Goal: Task Accomplishment & Management: Manage account settings

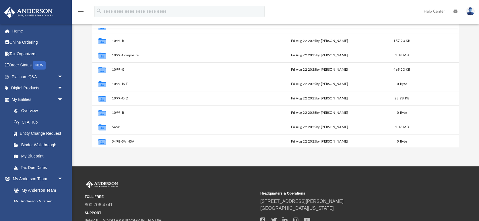
scroll to position [51, 0]
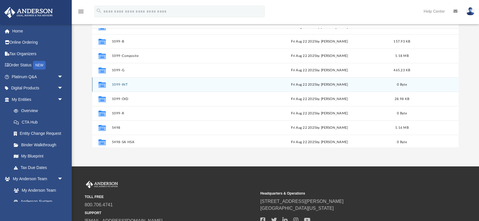
click at [115, 84] on button "1099-INT" at bounding box center [180, 85] width 137 height 4
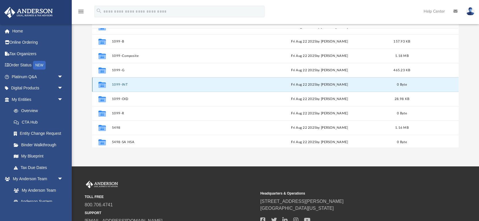
click at [117, 83] on button "1099-INT" at bounding box center [180, 85] width 137 height 4
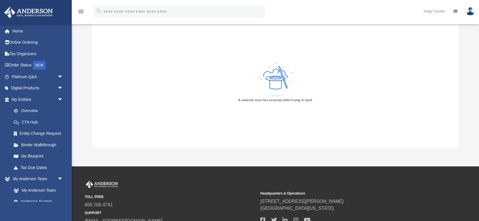
scroll to position [0, 0]
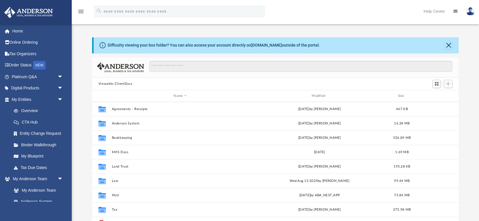
scroll to position [130, 366]
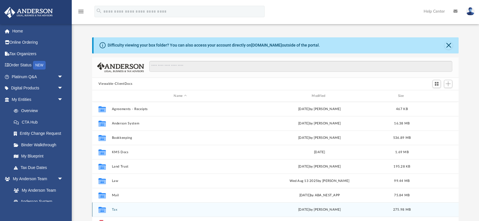
click at [114, 208] on button "Tax" at bounding box center [180, 210] width 137 height 4
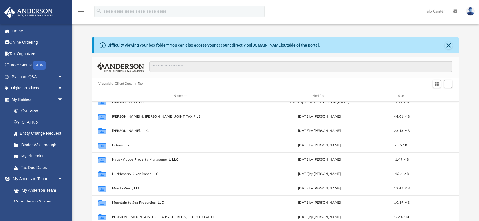
scroll to position [0, 0]
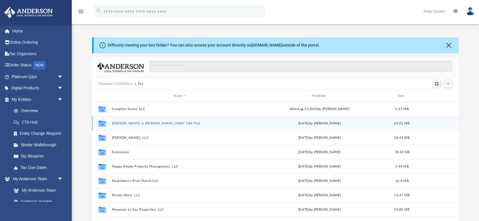
click at [132, 123] on button "[PERSON_NAME] & [PERSON_NAME] JOINT TAX FILE" at bounding box center [180, 123] width 137 height 4
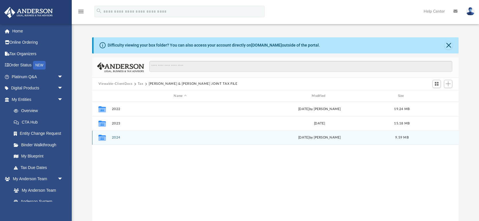
click at [113, 139] on button "2024" at bounding box center [180, 138] width 137 height 4
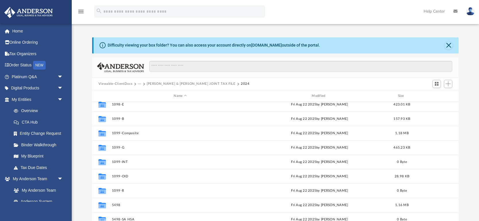
scroll to position [51, 0]
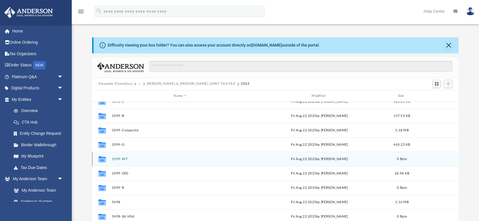
click at [121, 158] on button "1099-INT" at bounding box center [180, 159] width 137 height 4
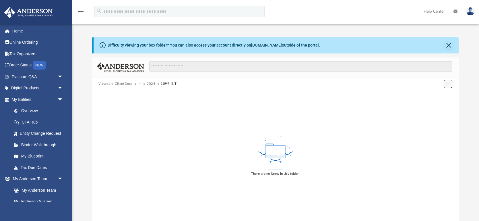
click at [447, 83] on span "Add" at bounding box center [448, 83] width 5 height 5
click at [436, 95] on li "Upload" at bounding box center [440, 95] width 18 height 6
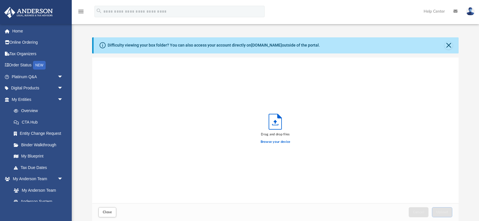
scroll to position [146, 366]
click at [276, 142] on label "Browse your device" at bounding box center [276, 141] width 30 height 5
click at [0, 0] on input "Browse your device" at bounding box center [0, 0] width 0 height 0
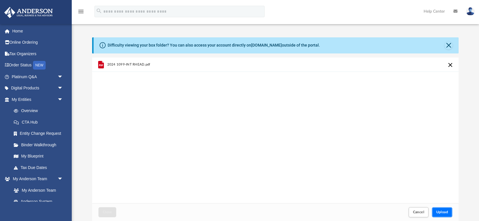
click at [433, 214] on button "Upload" at bounding box center [442, 212] width 21 height 10
